Goal: Task Accomplishment & Management: Complete application form

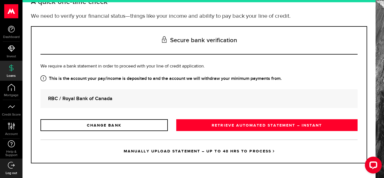
scroll to position [44, 0]
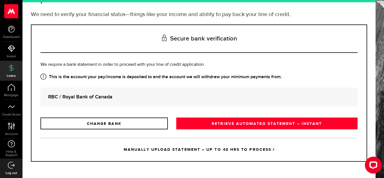
click at [9, 13] on use at bounding box center [11, 11] width 14 height 14
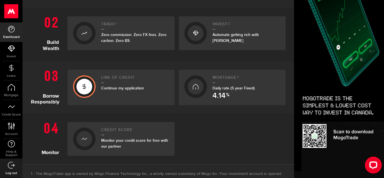
scroll to position [204, 0]
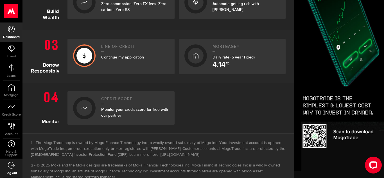
click at [83, 56] on icon at bounding box center [84, 55] width 6 height 9
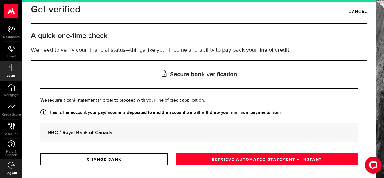
scroll to position [44, 0]
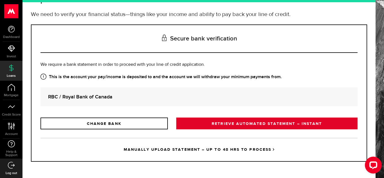
click at [267, 123] on link "RETRIEVE AUTOMATED STATEMENT – INSTANT" at bounding box center [266, 123] width 181 height 12
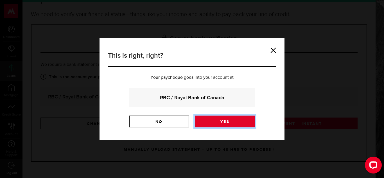
click at [228, 118] on link "Yes" at bounding box center [225, 121] width 60 height 12
